Goal: Task Accomplishment & Management: Manage account settings

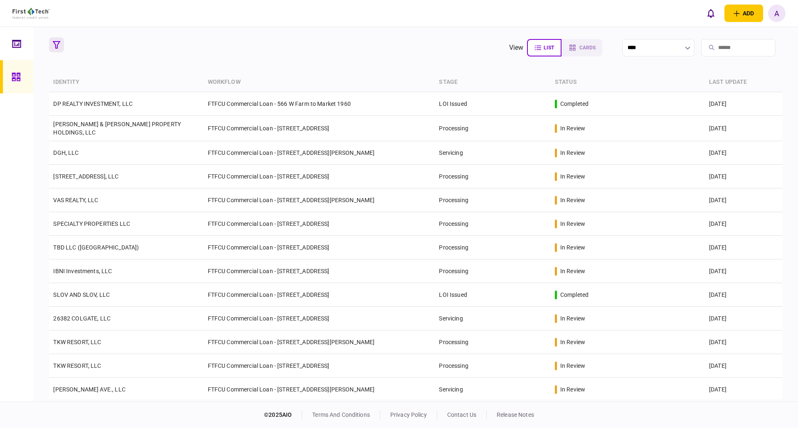
click at [54, 44] on icon "button" at bounding box center [56, 44] width 7 height 7
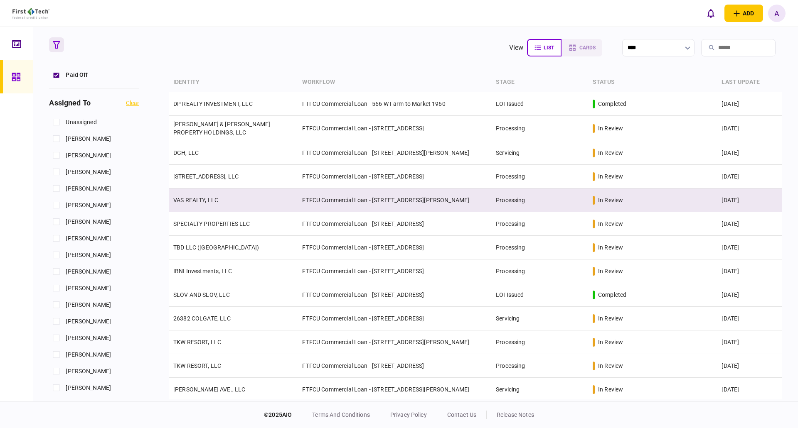
click at [208, 201] on link "VAS REALTY, LLC" at bounding box center [195, 200] width 45 height 7
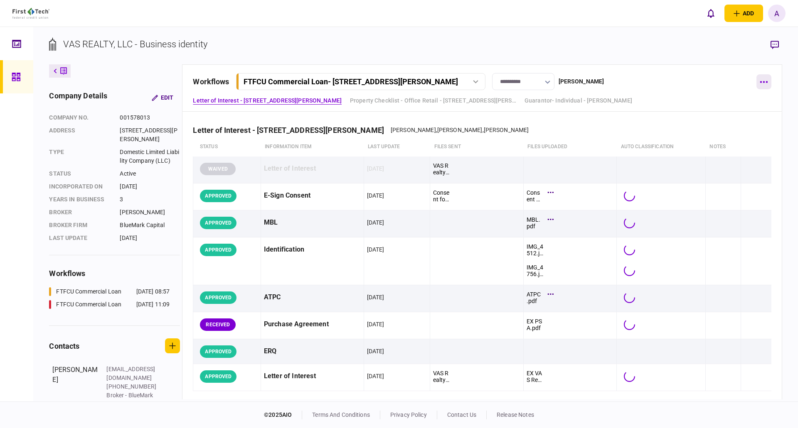
click at [761, 83] on icon "button" at bounding box center [763, 82] width 8 height 2
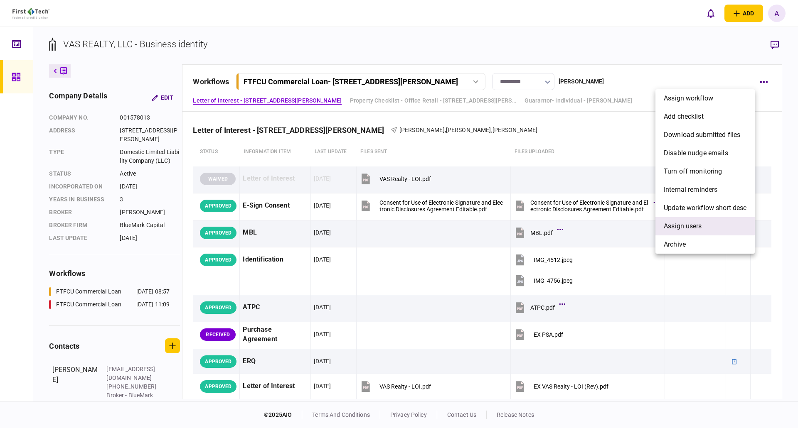
click at [681, 230] on span "Assign users" at bounding box center [682, 226] width 38 height 10
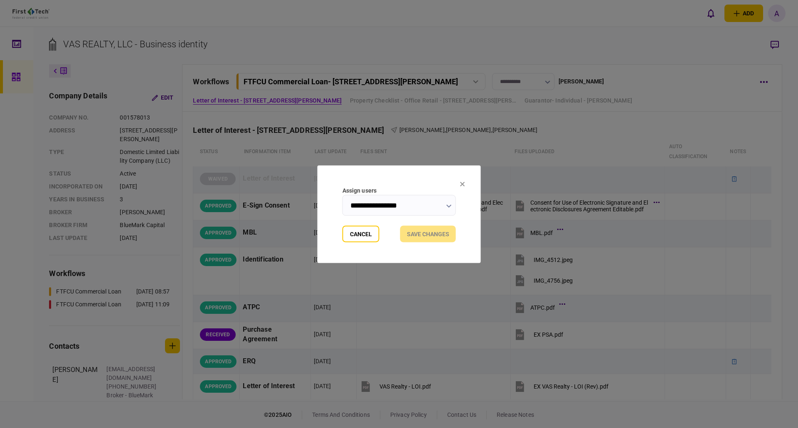
click at [449, 205] on icon "button" at bounding box center [448, 205] width 5 height 3
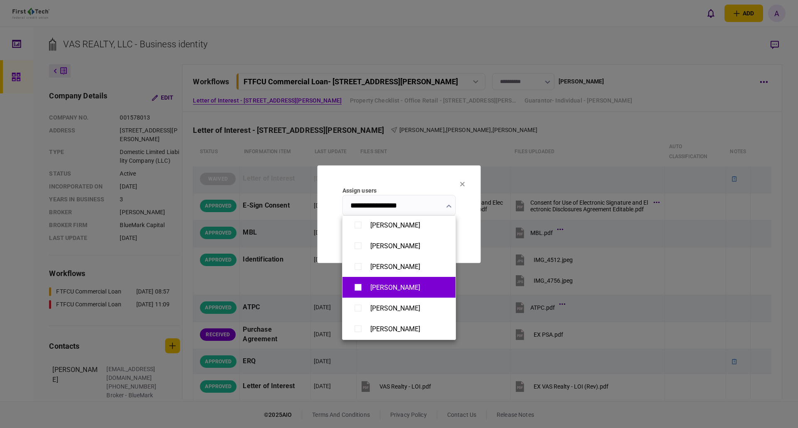
scroll to position [374, 0]
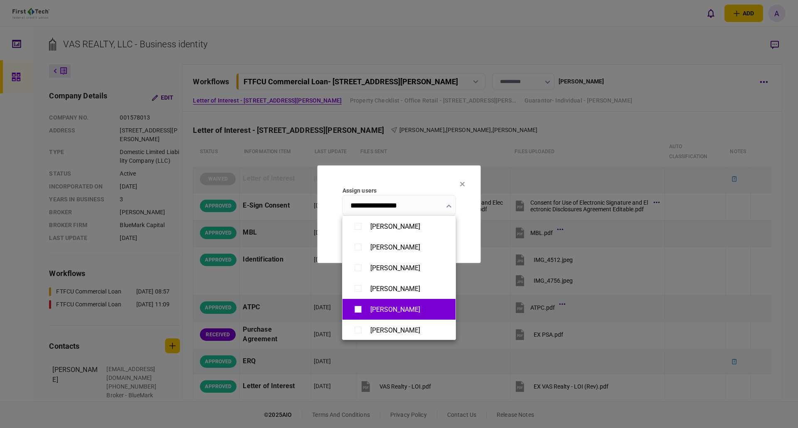
type input "**********"
click at [428, 171] on div at bounding box center [399, 214] width 798 height 428
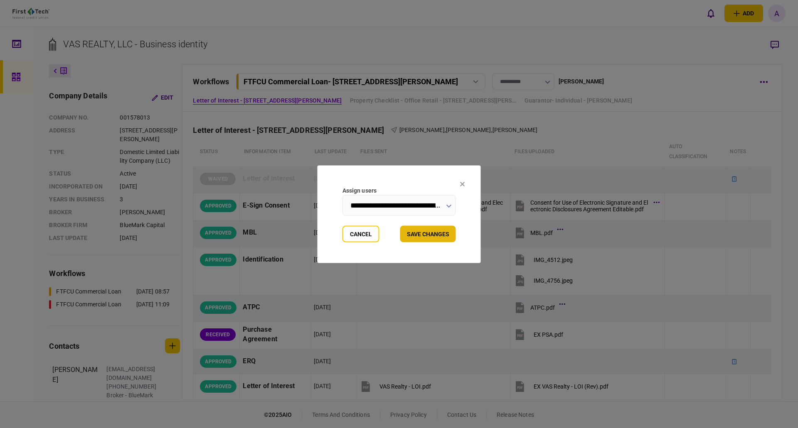
click at [429, 233] on button "Save changes" at bounding box center [428, 234] width 56 height 17
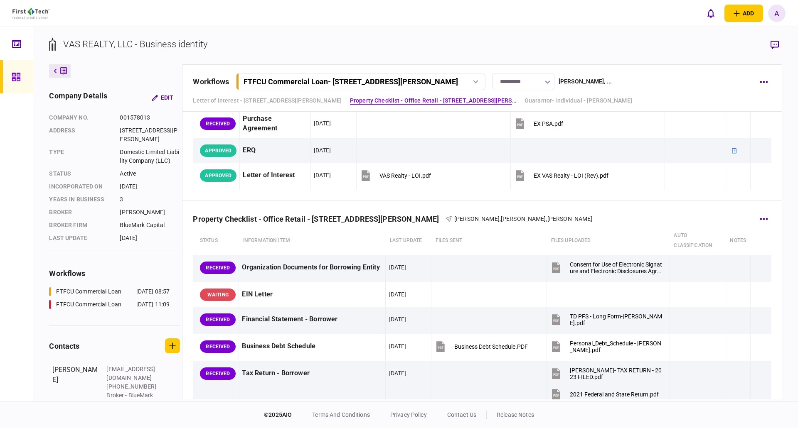
scroll to position [196, 0]
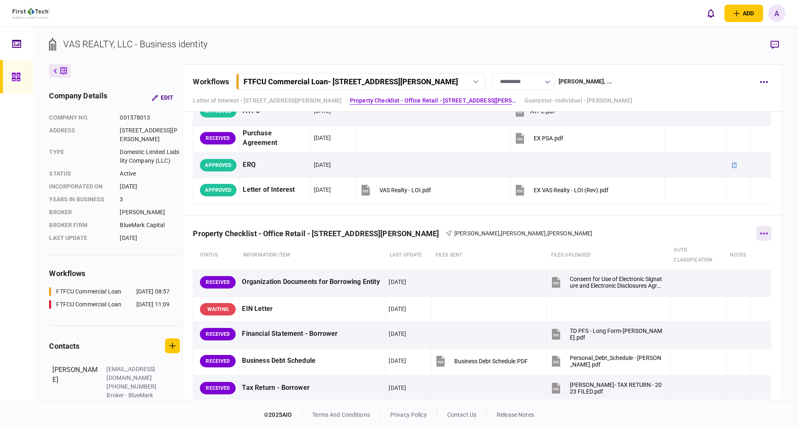
click at [760, 234] on icon "button" at bounding box center [763, 234] width 7 height 2
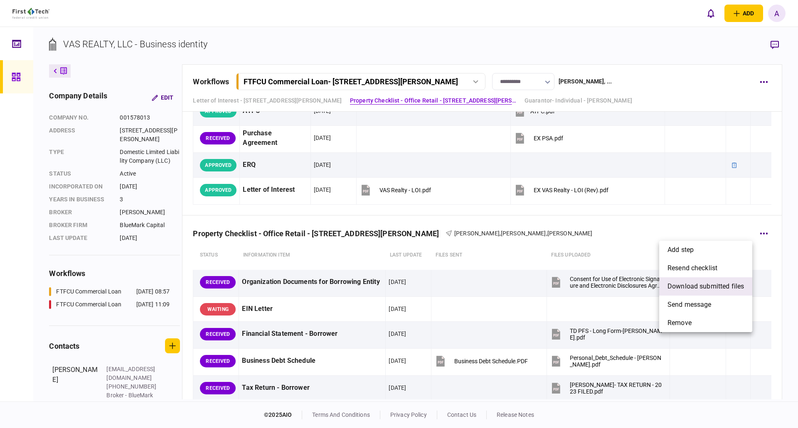
click at [697, 288] on span "download submitted files" at bounding box center [705, 287] width 76 height 10
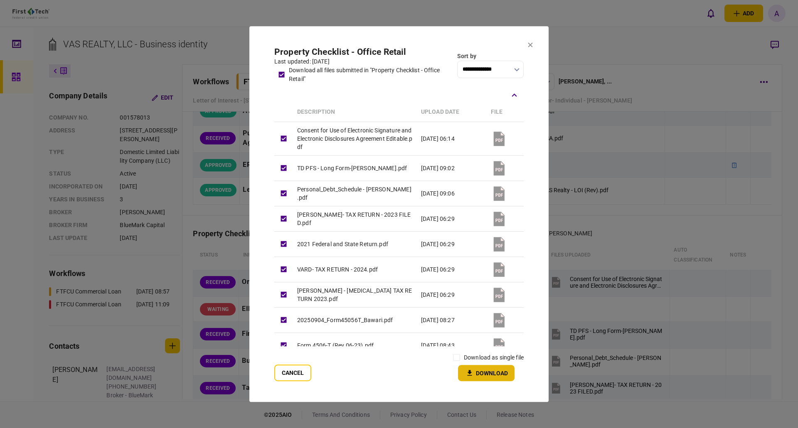
click at [486, 372] on button "Download" at bounding box center [486, 373] width 56 height 16
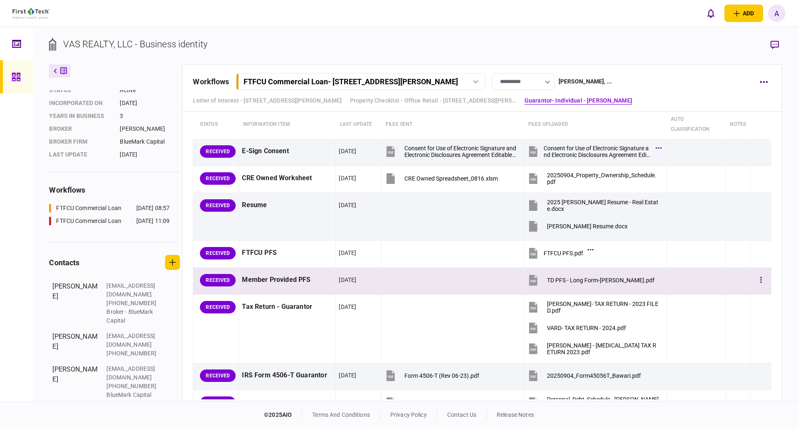
scroll to position [944, 0]
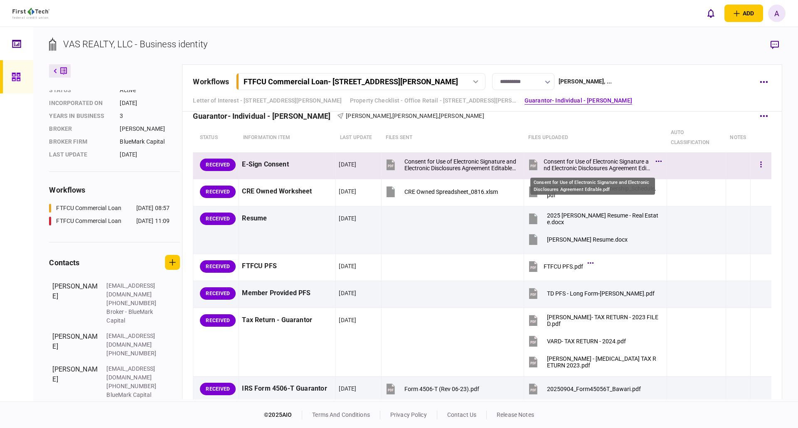
click at [579, 164] on div "Consent for Use of Electronic Signature and Electronic Disclosures Agreement Ed…" at bounding box center [596, 164] width 107 height 13
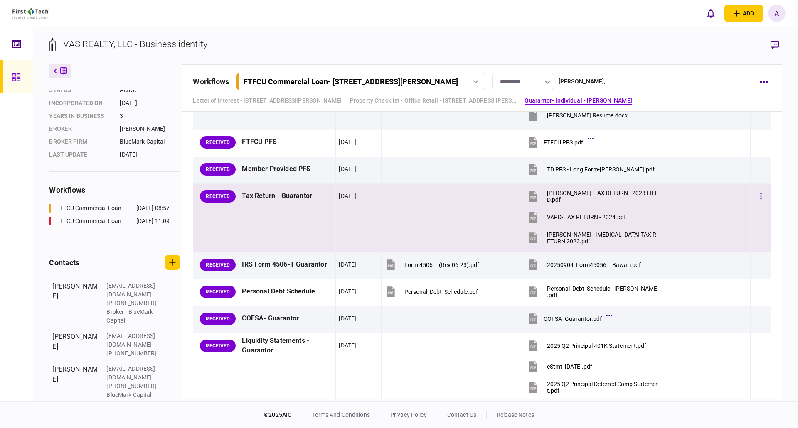
scroll to position [1069, 0]
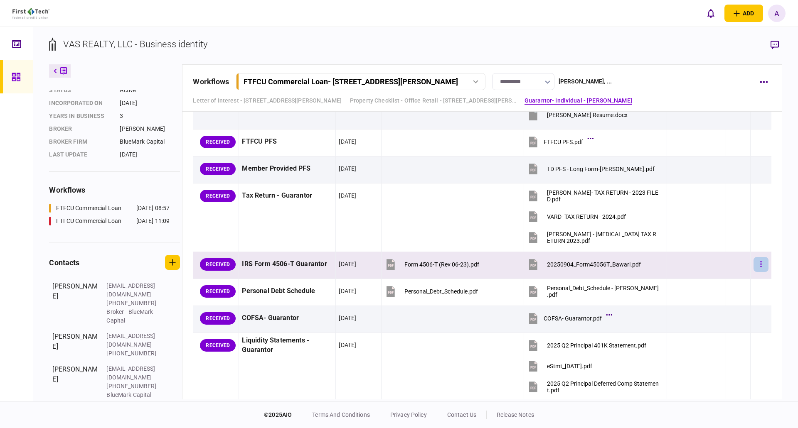
click at [760, 265] on icon "button" at bounding box center [760, 264] width 1 height 6
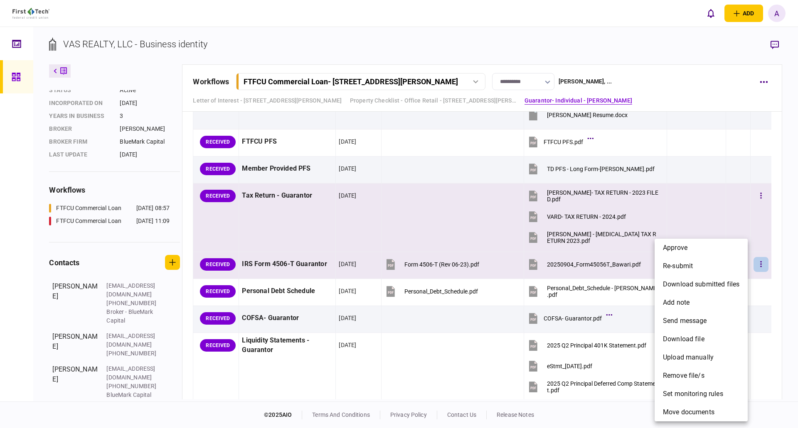
click at [681, 247] on span "approve" at bounding box center [675, 248] width 25 height 10
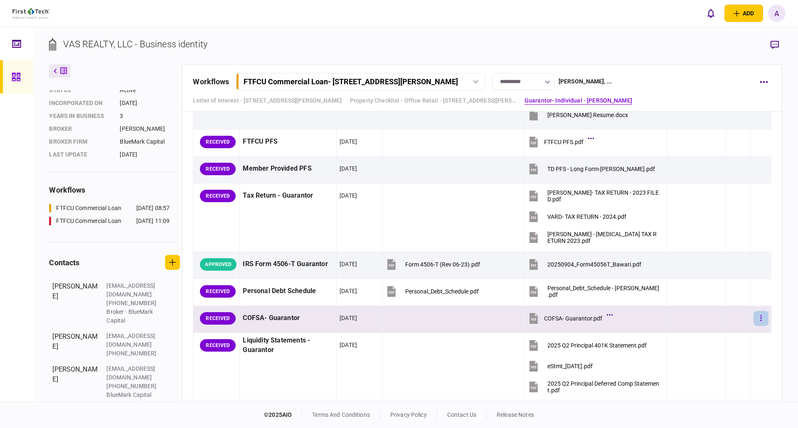
click at [760, 318] on icon "button" at bounding box center [761, 318] width 2 height 8
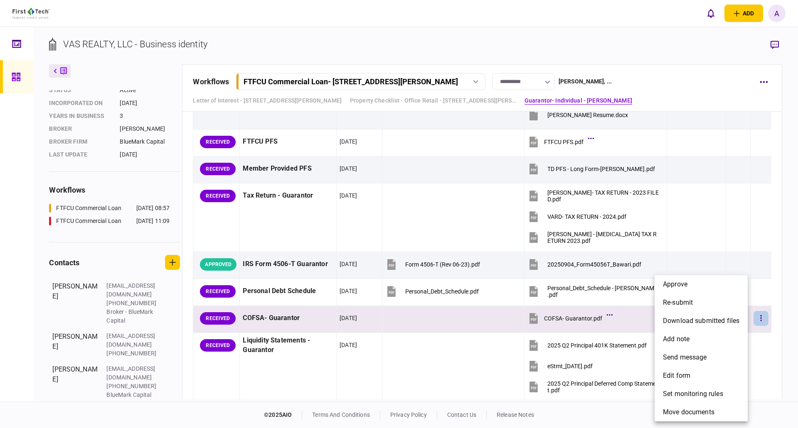
click at [757, 322] on div at bounding box center [399, 214] width 798 height 428
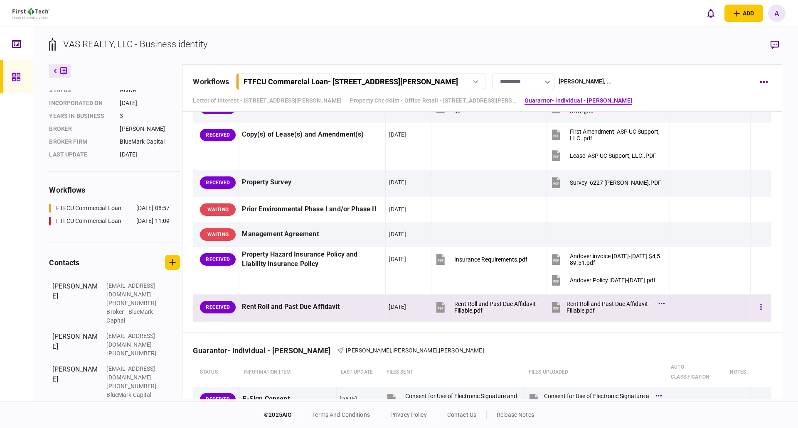
scroll to position [695, 0]
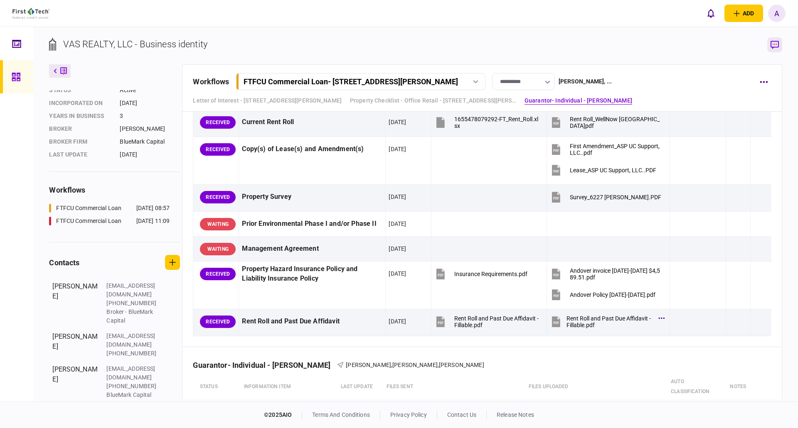
click at [771, 43] on icon "button" at bounding box center [774, 45] width 8 height 9
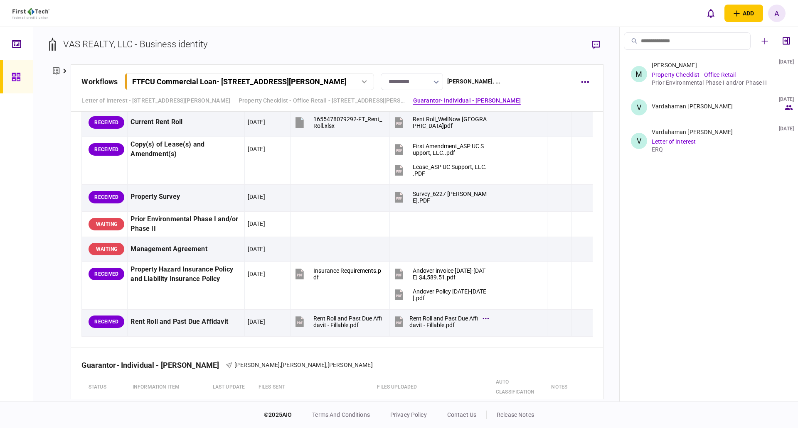
drag, startPoint x: 750, startPoint y: 213, endPoint x: 742, endPoint y: 207, distance: 9.6
click at [750, 212] on ul "M [PERSON_NAME] [DATE] Property Checklist - Office Retail Prior Environmental P…" at bounding box center [708, 228] width 178 height 346
click at [676, 74] on link "Property Checklist - Office Retail" at bounding box center [693, 74] width 84 height 7
click at [679, 81] on div "Prior Environmental Phase I and/or Phase II" at bounding box center [717, 82] width 132 height 7
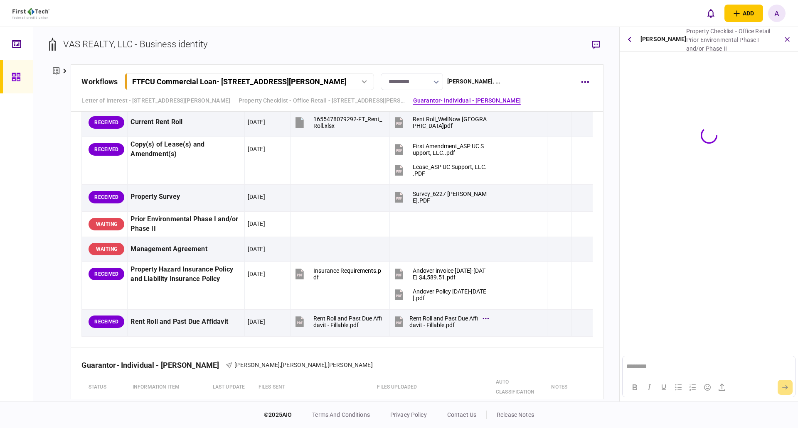
scroll to position [0, 0]
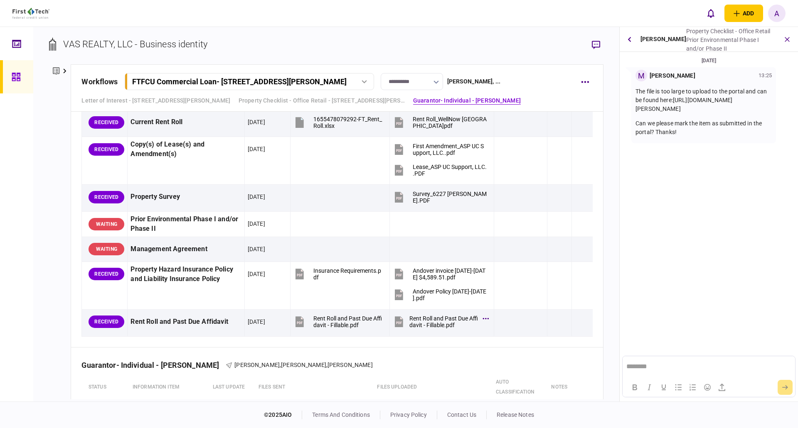
drag, startPoint x: 632, startPoint y: 108, endPoint x: 653, endPoint y: 147, distance: 43.9
click at [653, 143] on div "M [PERSON_NAME] 13:25 The file is too large to upload to the portal and can be …" at bounding box center [703, 105] width 145 height 76
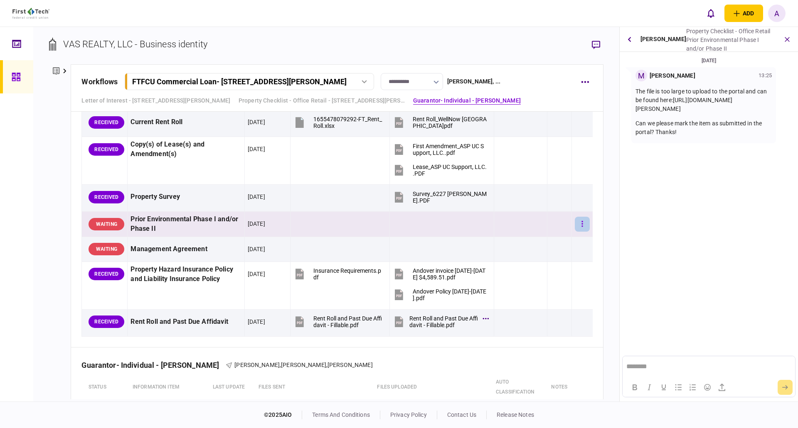
click at [574, 224] on button "button" at bounding box center [581, 224] width 15 height 15
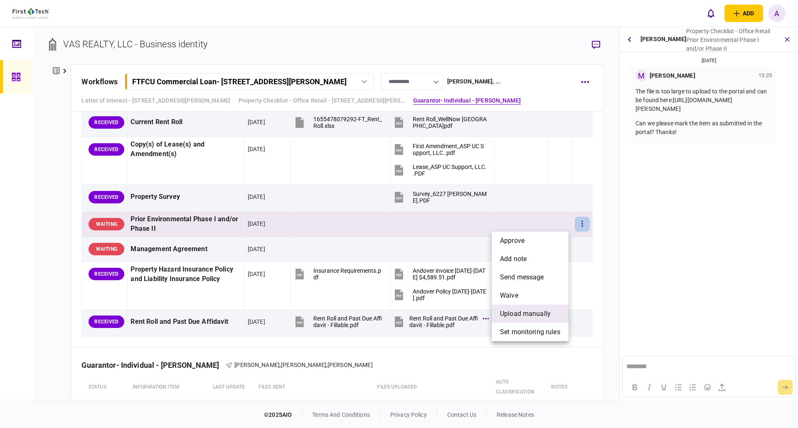
click at [523, 312] on span "upload manually" at bounding box center [525, 314] width 51 height 10
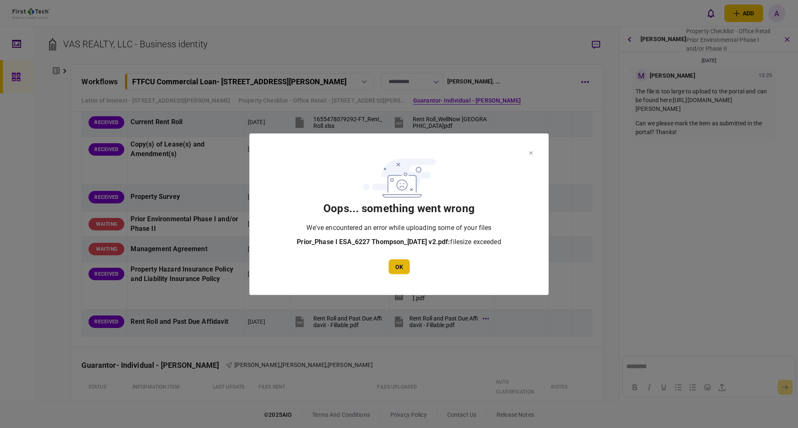
click at [401, 264] on button "OK" at bounding box center [398, 266] width 21 height 15
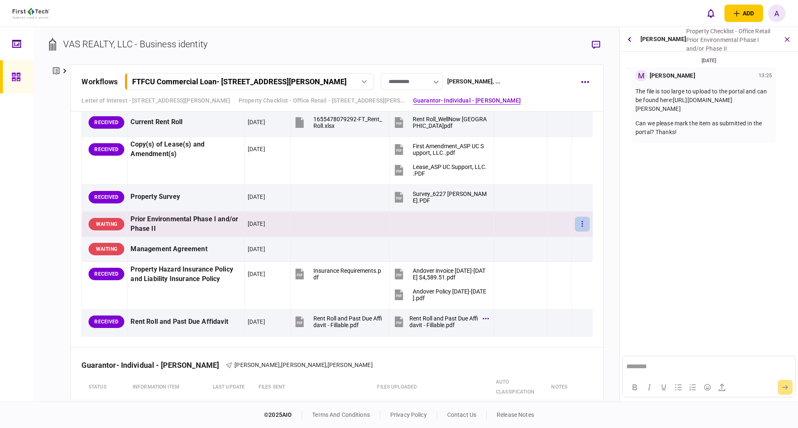
click at [581, 226] on icon "button" at bounding box center [581, 224] width 1 height 6
click at [528, 240] on li "approve" at bounding box center [529, 241] width 77 height 18
click at [581, 222] on icon "button" at bounding box center [582, 224] width 2 height 8
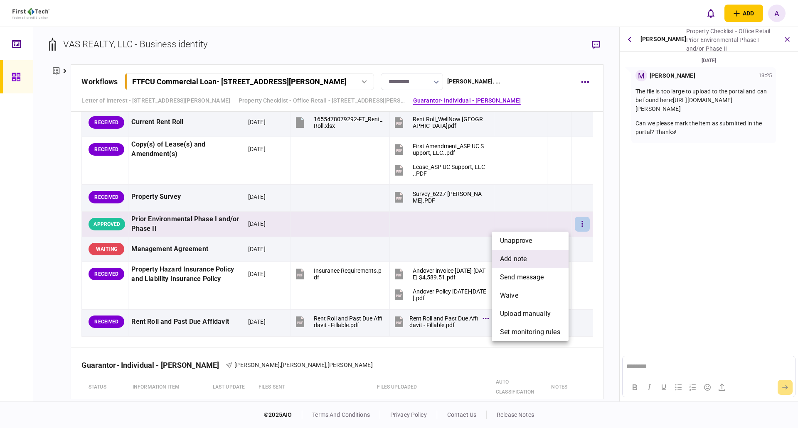
click at [530, 257] on li "add note" at bounding box center [529, 259] width 77 height 18
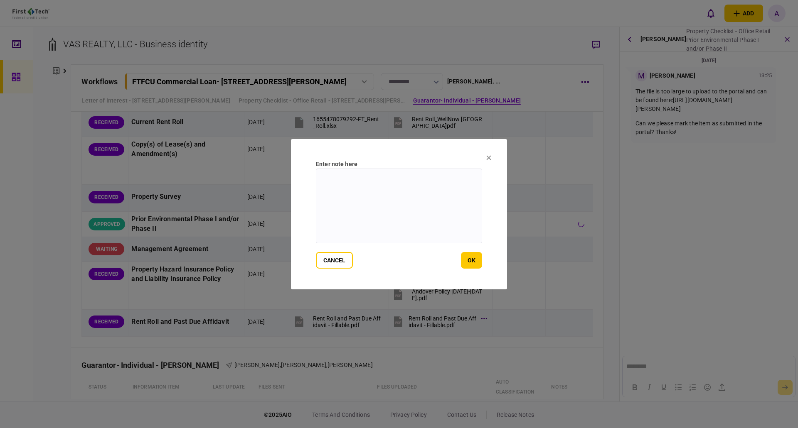
click at [379, 192] on textarea at bounding box center [399, 206] width 166 height 75
drag, startPoint x: 462, startPoint y: 186, endPoint x: 367, endPoint y: 187, distance: 94.7
click at [367, 187] on textarea "**********" at bounding box center [399, 206] width 166 height 75
drag, startPoint x: 398, startPoint y: 176, endPoint x: 402, endPoint y: 176, distance: 5.0
click at [399, 176] on textarea "**********" at bounding box center [399, 206] width 166 height 75
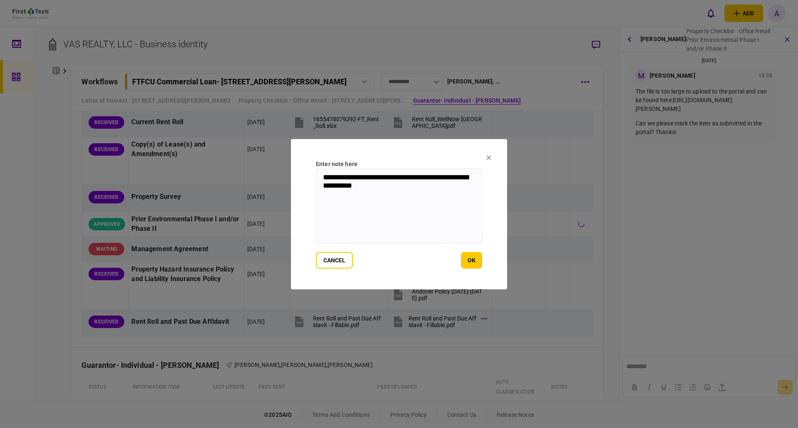
paste textarea "**********"
type textarea "**********"
click at [470, 261] on button "ok" at bounding box center [471, 260] width 21 height 17
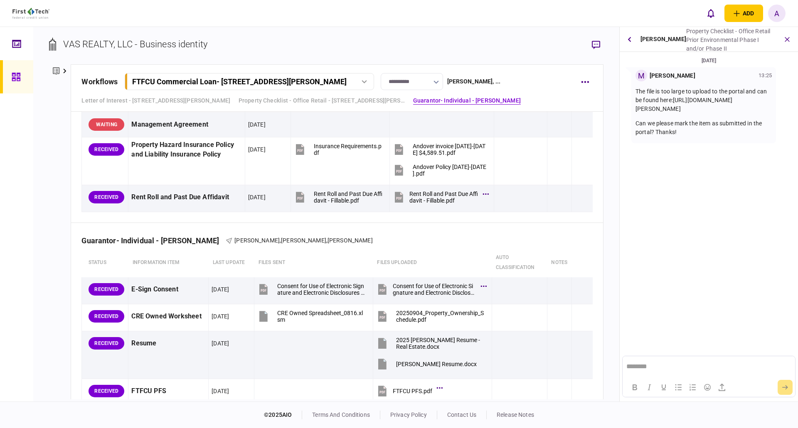
scroll to position [653, 0]
